Goal: Information Seeking & Learning: Understand process/instructions

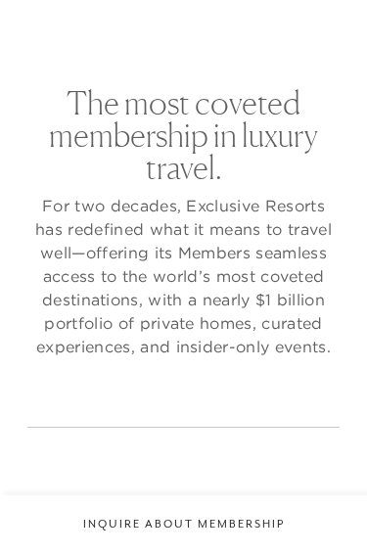
checkbox input "false"
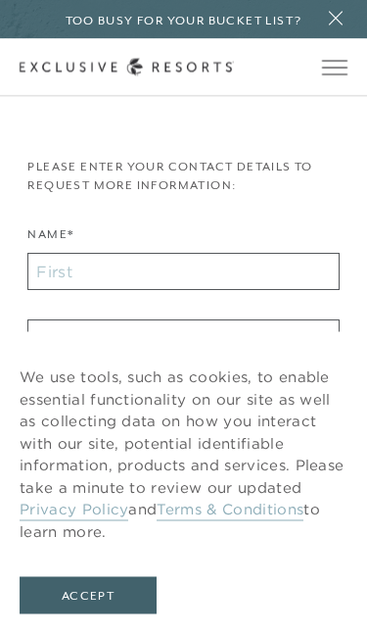
scroll to position [388, 0]
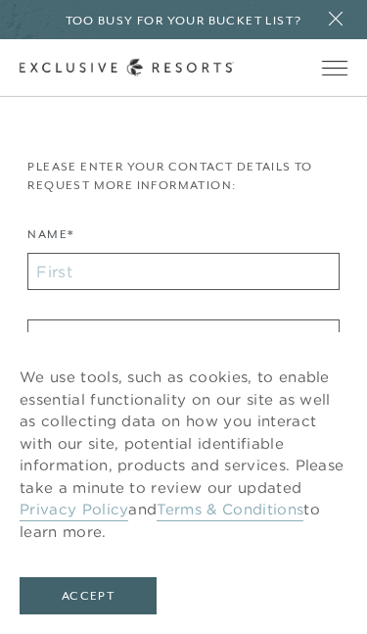
click at [80, 512] on link "Privacy Policy" at bounding box center [74, 510] width 109 height 22
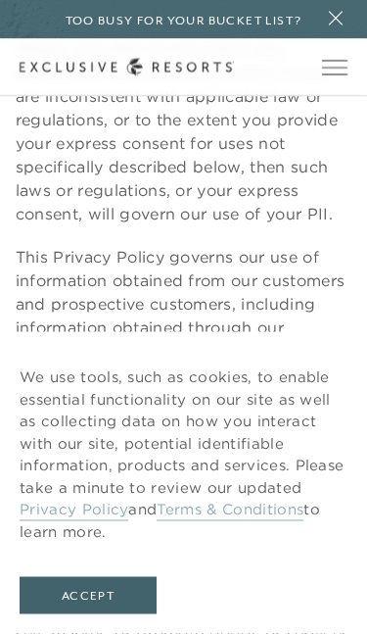
scroll to position [806, 0]
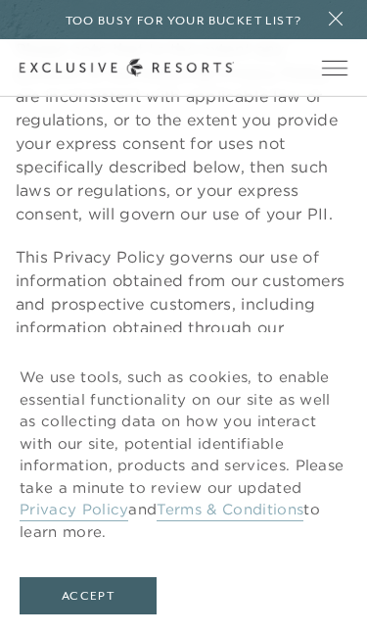
click at [92, 519] on link "Privacy Policy" at bounding box center [74, 510] width 109 height 22
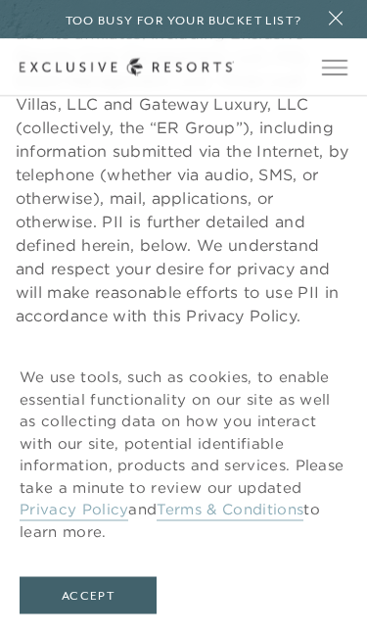
scroll to position [399, 0]
click at [235, 521] on link "Terms & Conditions" at bounding box center [230, 510] width 147 height 22
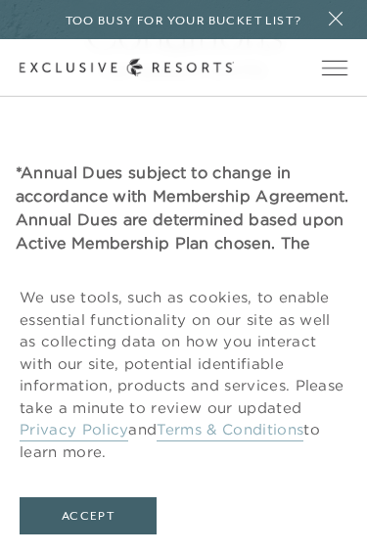
scroll to position [211, 0]
